Goal: Information Seeking & Learning: Learn about a topic

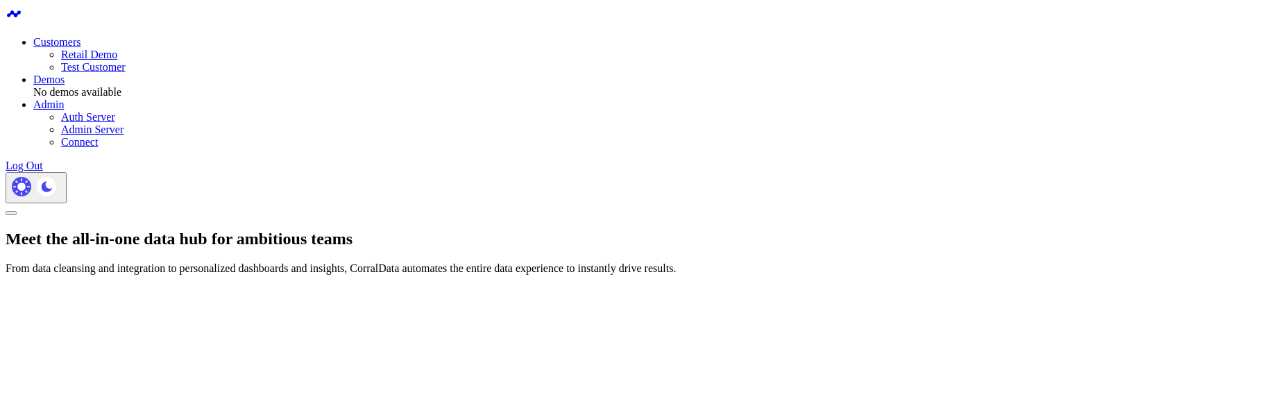
click at [117, 57] on link "Retail Demo" at bounding box center [89, 55] width 56 height 12
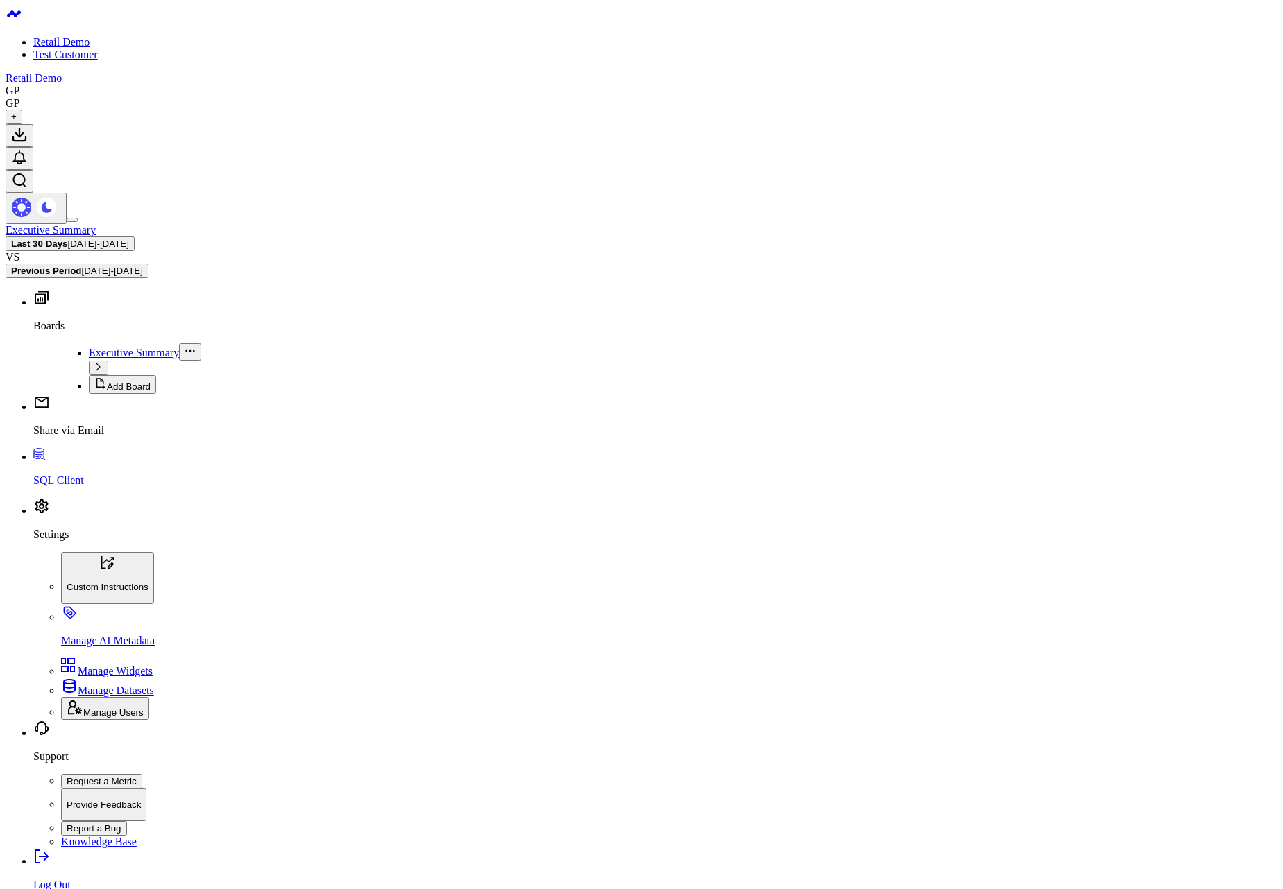
click at [129, 239] on span "08/06/25 - 09/04/25" at bounding box center [98, 244] width 61 height 10
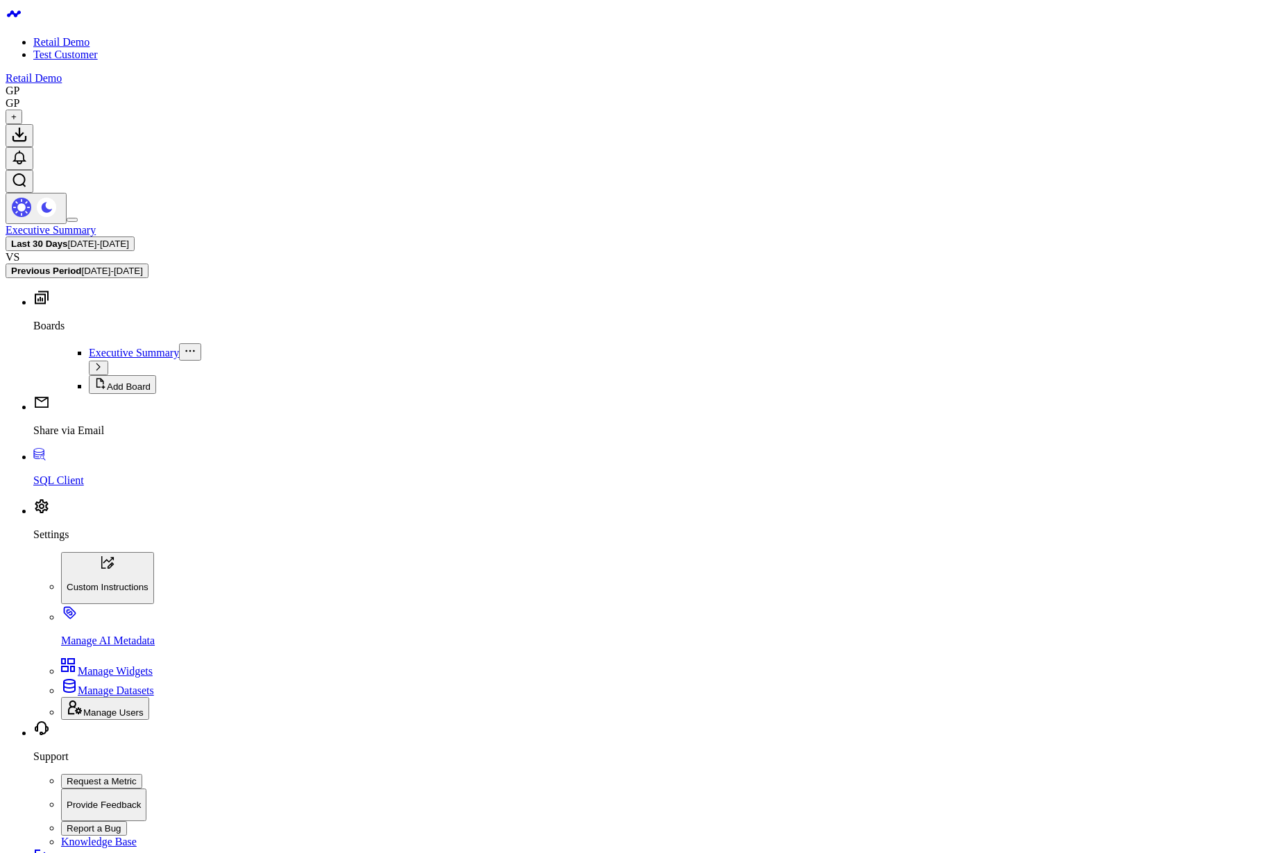
click at [816, 29] on header "Retail Demo Test Customer Retail Demo GP GP +" at bounding box center [642, 115] width 1272 height 219
click at [135, 237] on button "Last 30 Days 08/06/25 - 09/04/25" at bounding box center [70, 244] width 129 height 15
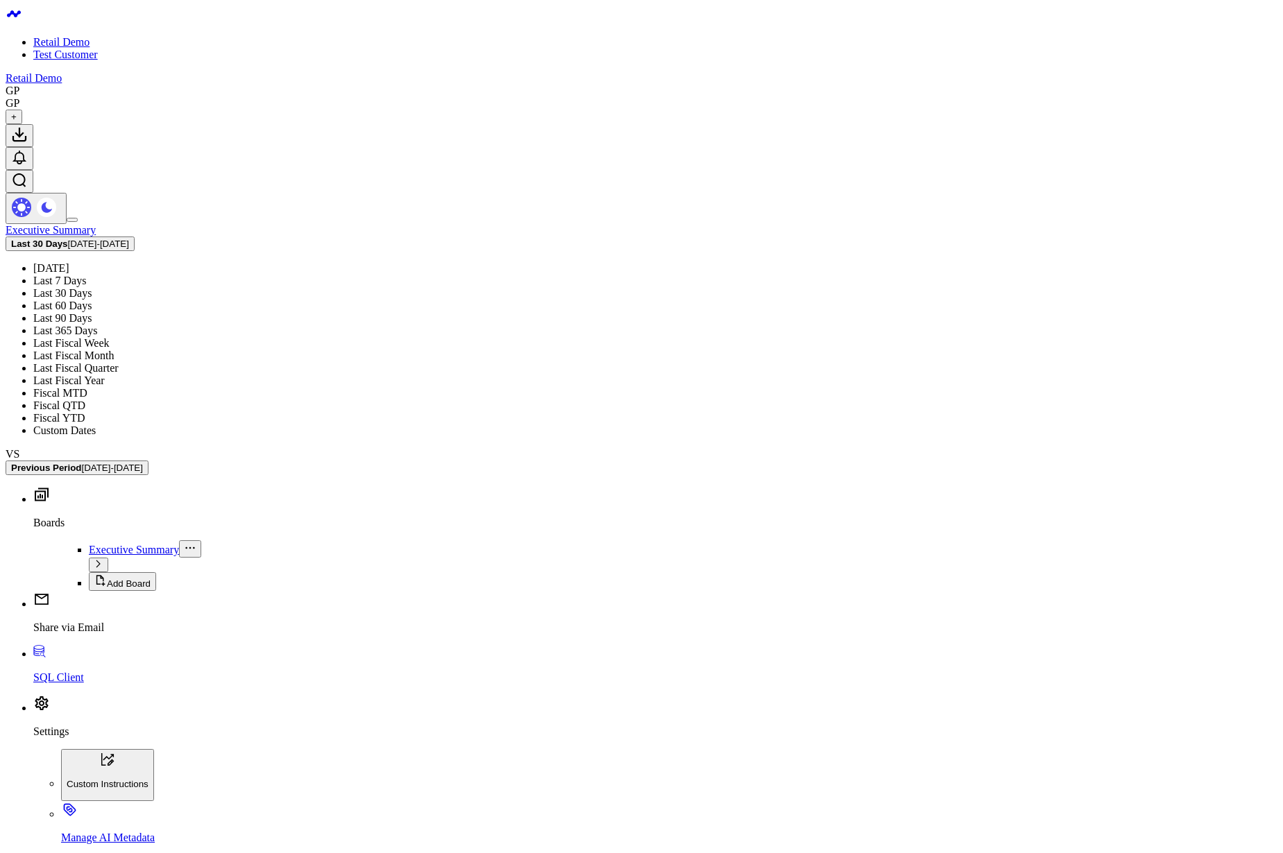
click at [105, 375] on link "Last Fiscal Year" at bounding box center [68, 381] width 71 height 12
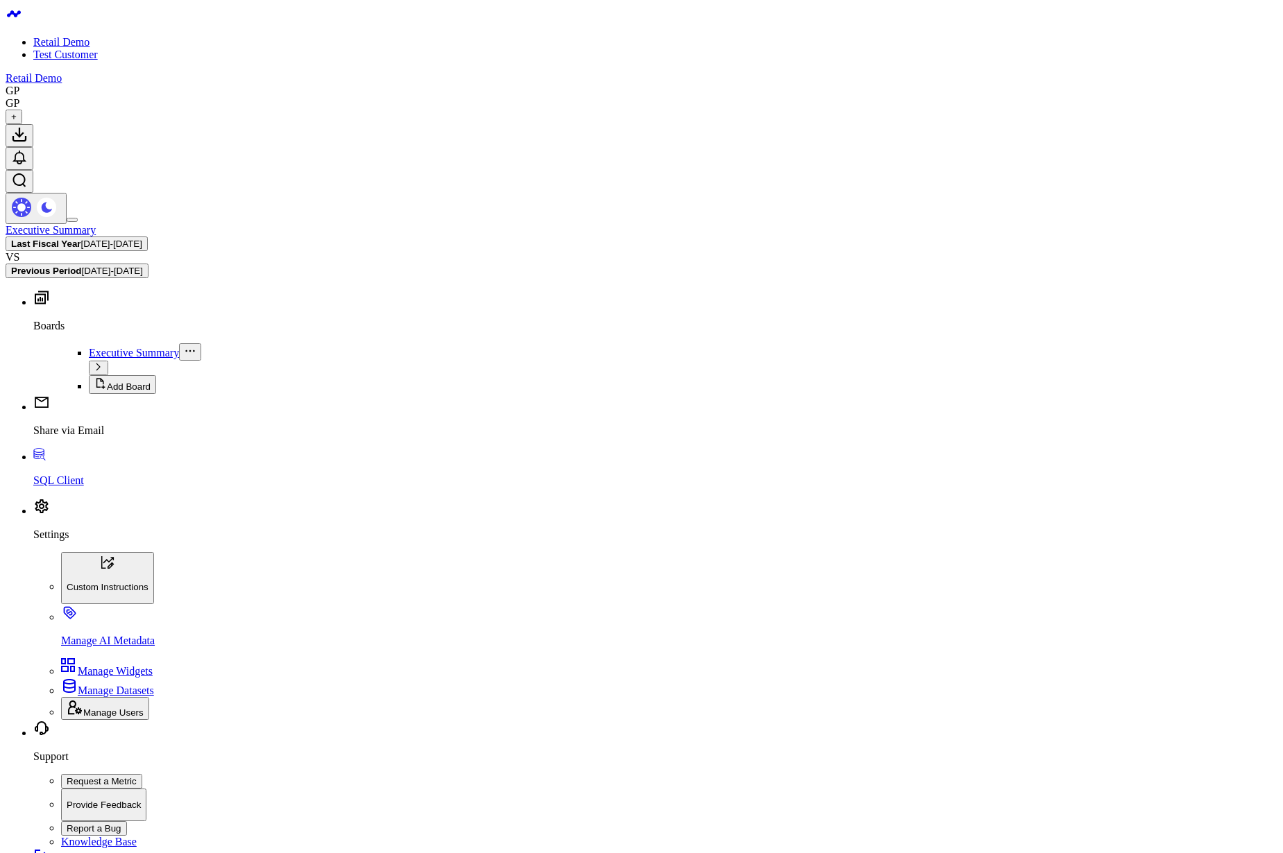
click at [142, 239] on span "03/04/24 - 03/03/25" at bounding box center [111, 244] width 61 height 10
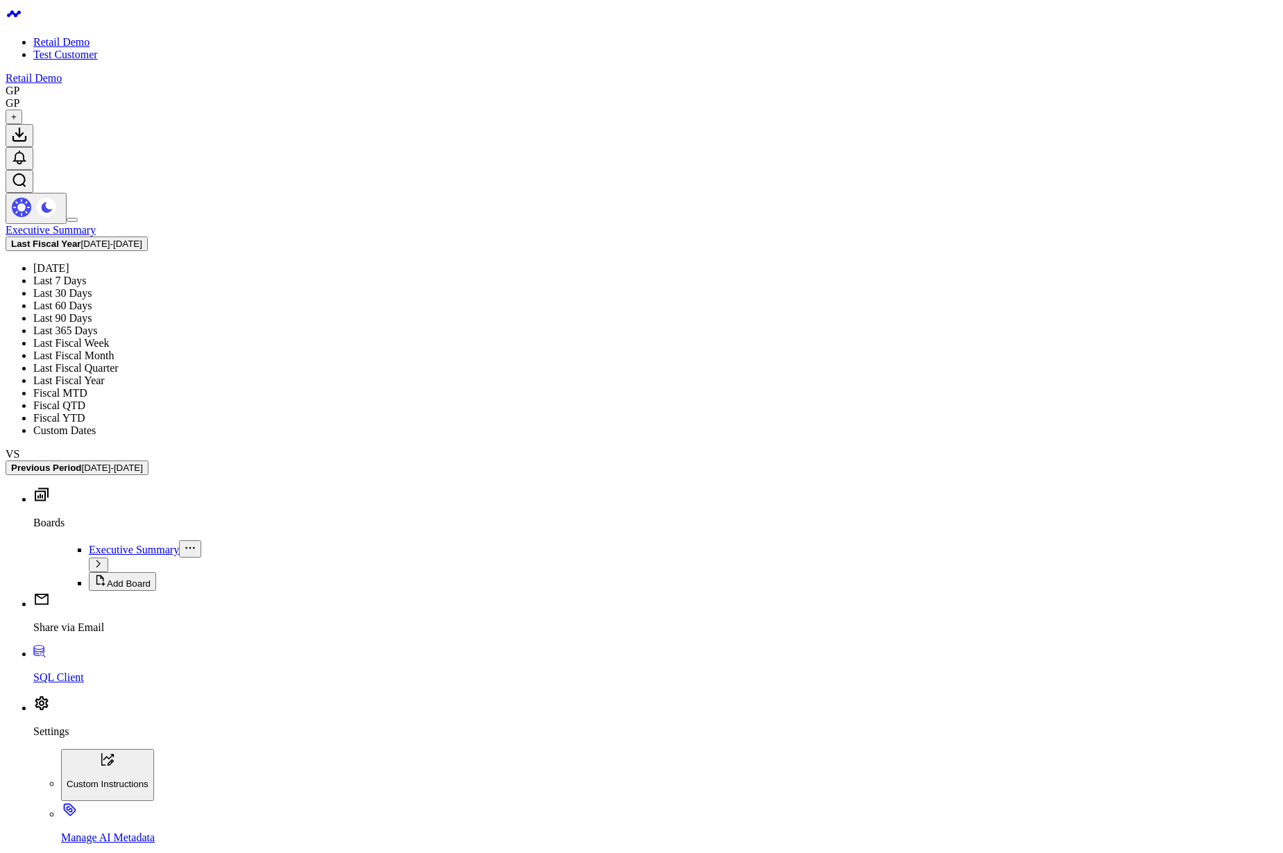
click at [85, 398] on link "Fiscal QTD" at bounding box center [59, 406] width 52 height 12
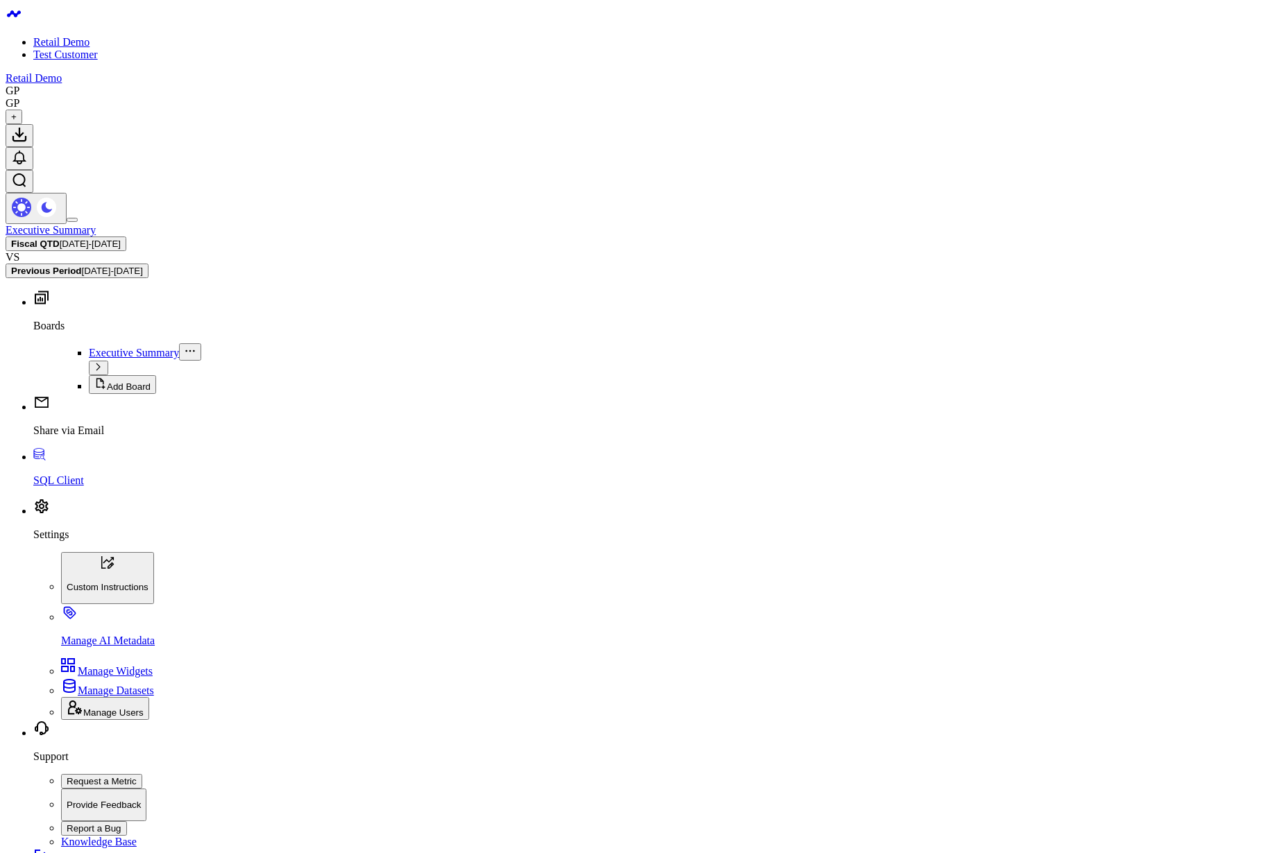
click at [126, 237] on button "Fiscal QTD 09/04/25 - 09/04/25" at bounding box center [66, 244] width 121 height 15
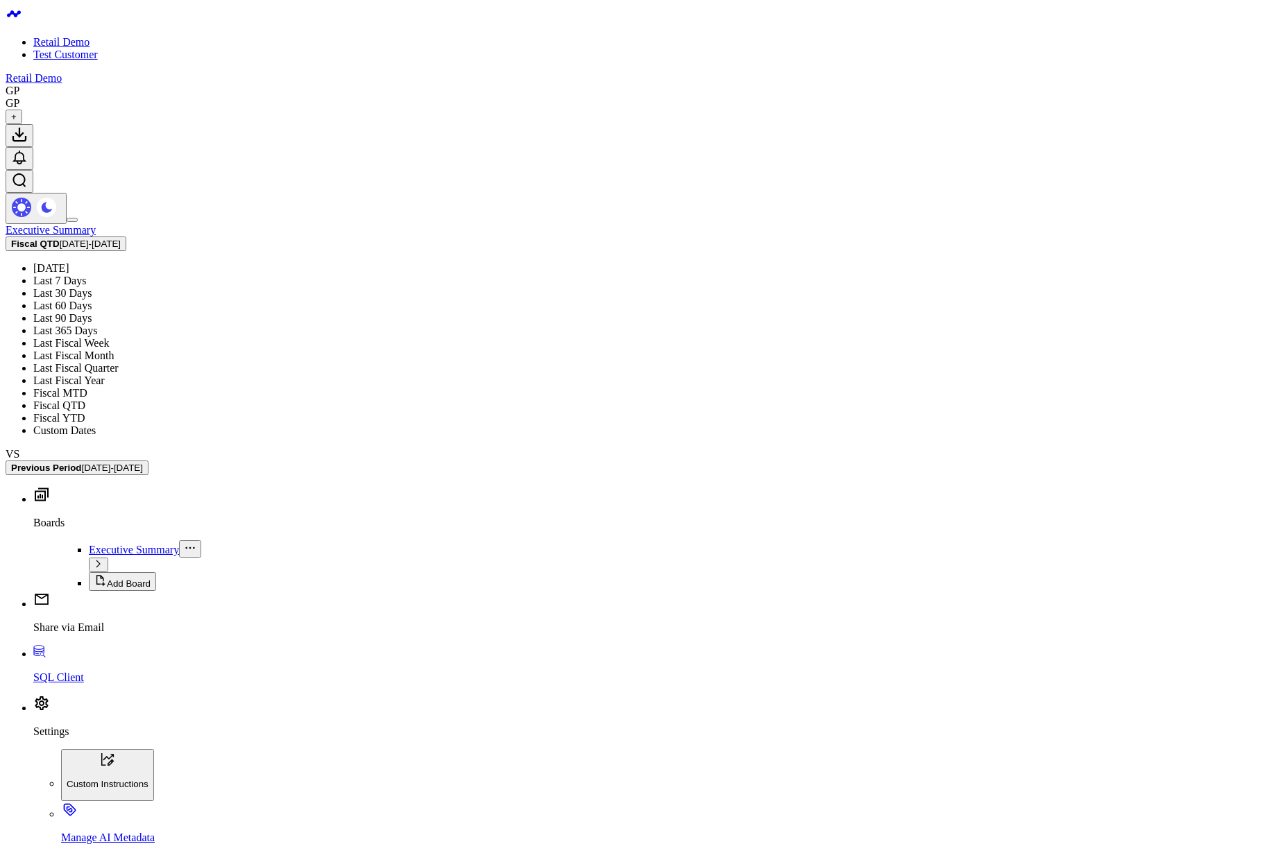
click at [85, 398] on link "Fiscal YTD" at bounding box center [59, 418] width 52 height 12
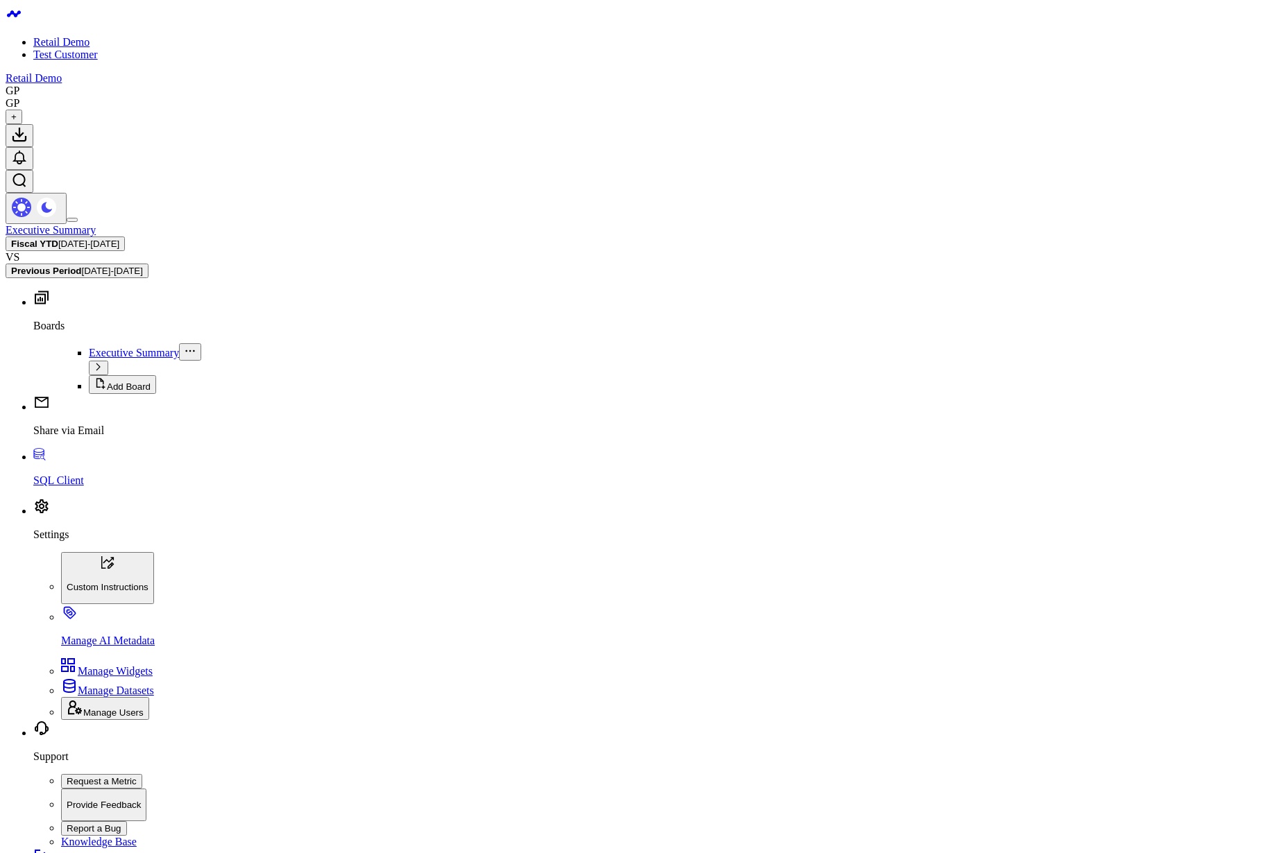
click at [119, 239] on span "03/04/25 - 09/04/25" at bounding box center [88, 244] width 61 height 10
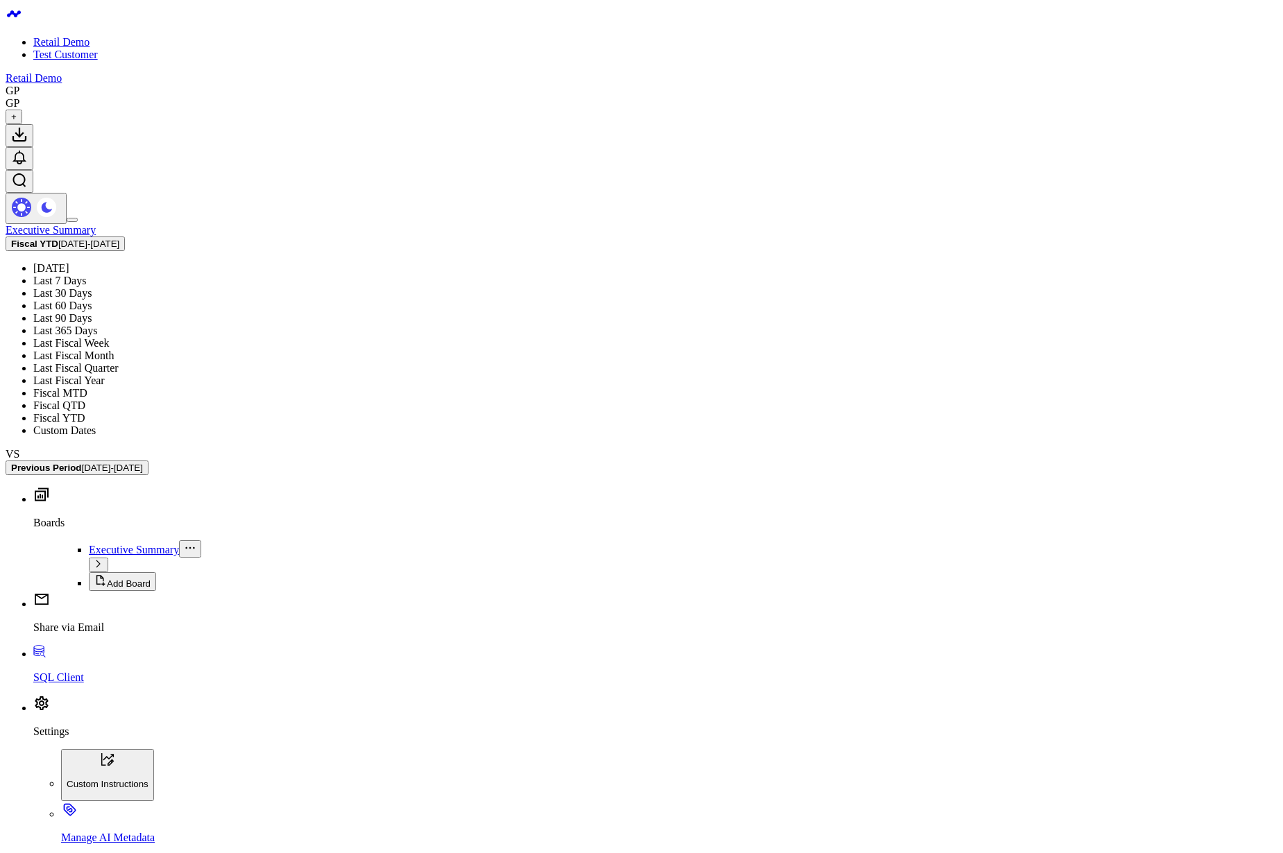
click at [87, 387] on link "Fiscal MTD" at bounding box center [60, 393] width 54 height 12
